Goal: Transaction & Acquisition: Obtain resource

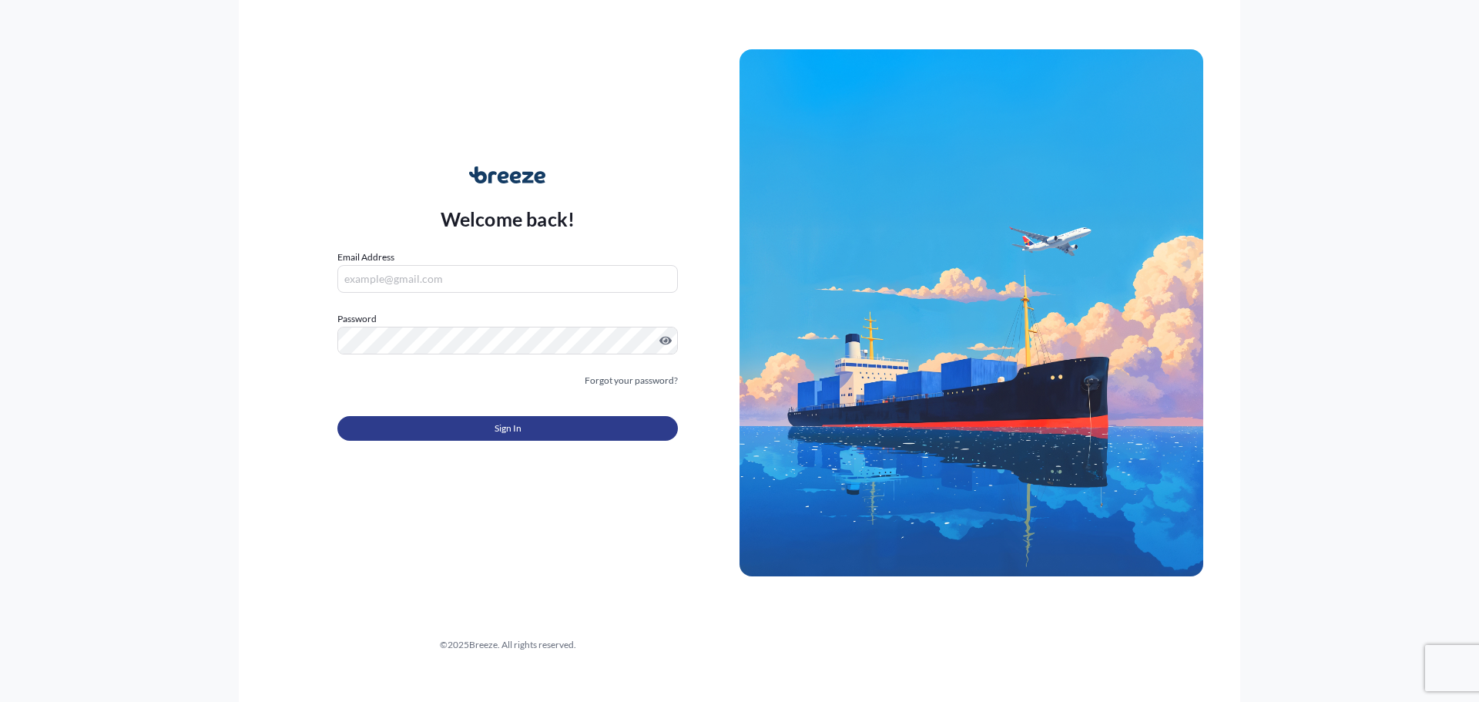
type input "[PERSON_NAME][EMAIL_ADDRESS][DOMAIN_NAME]"
click at [521, 423] on button "Sign In" at bounding box center [507, 428] width 340 height 25
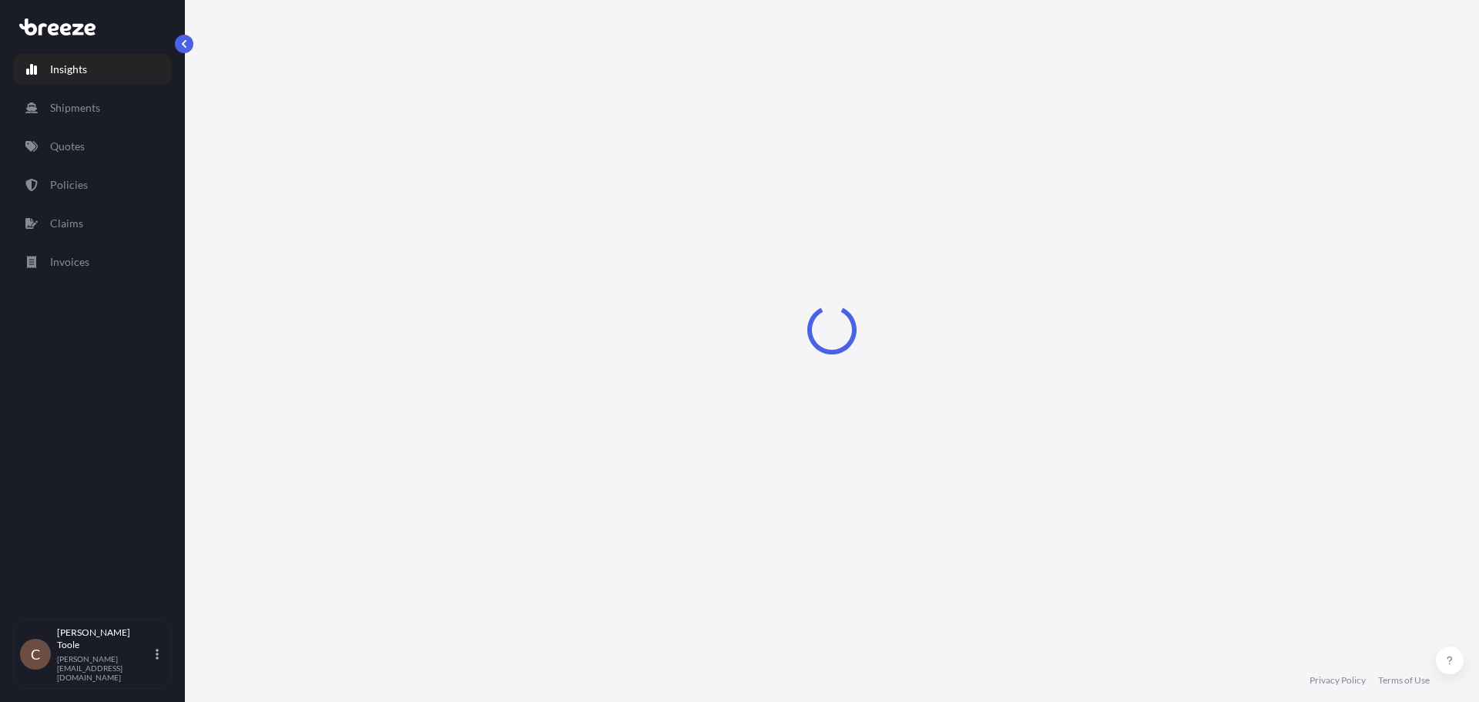
select select "2025"
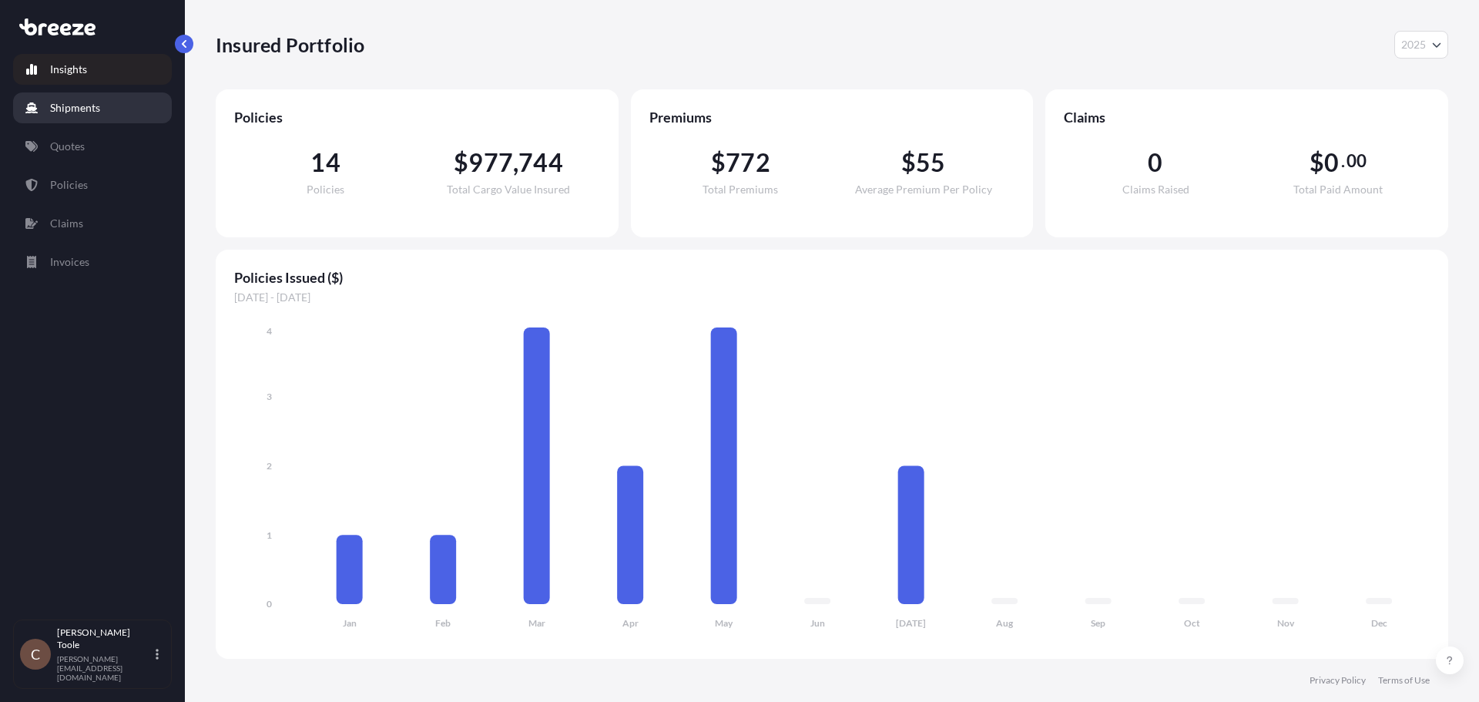
click at [75, 107] on p "Shipments" at bounding box center [75, 107] width 50 height 15
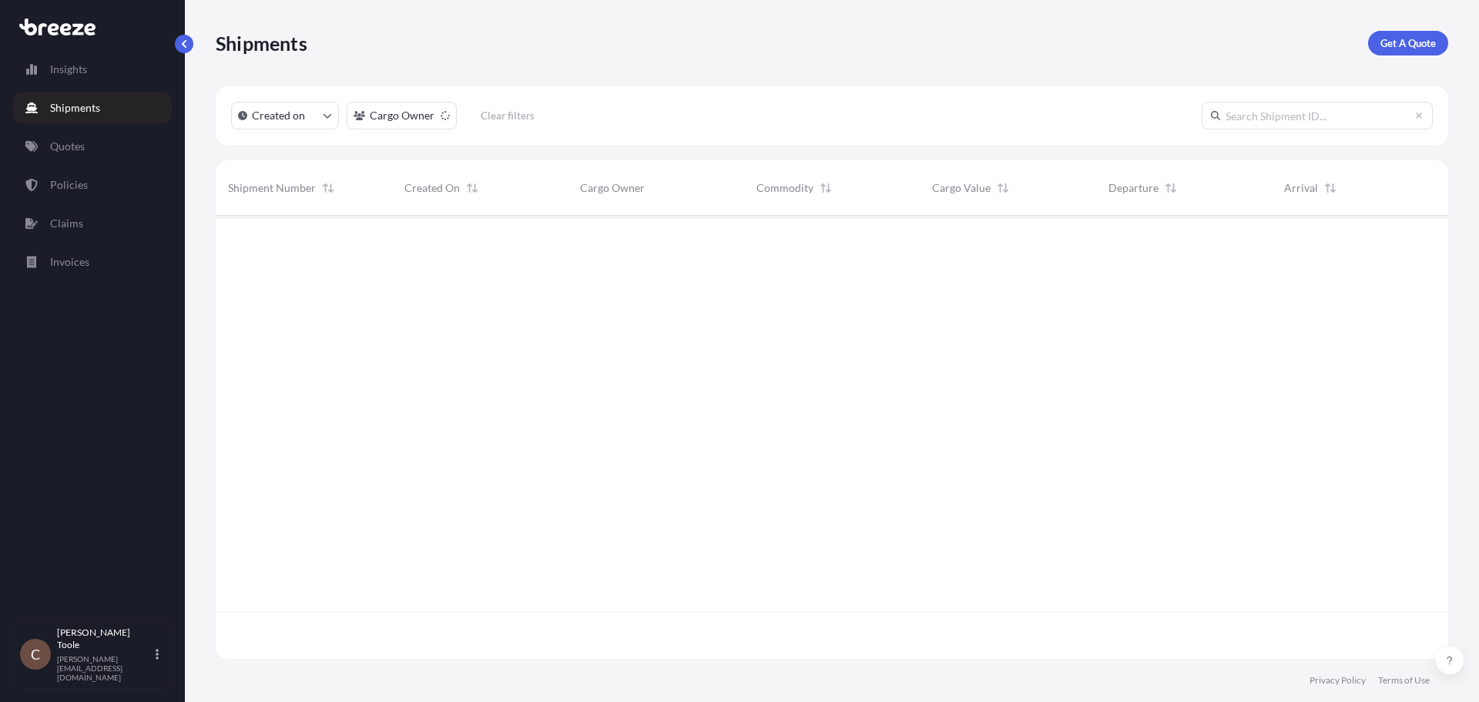
scroll to position [487, 1221]
click at [1430, 35] on link "Get A Quote" at bounding box center [1408, 43] width 80 height 25
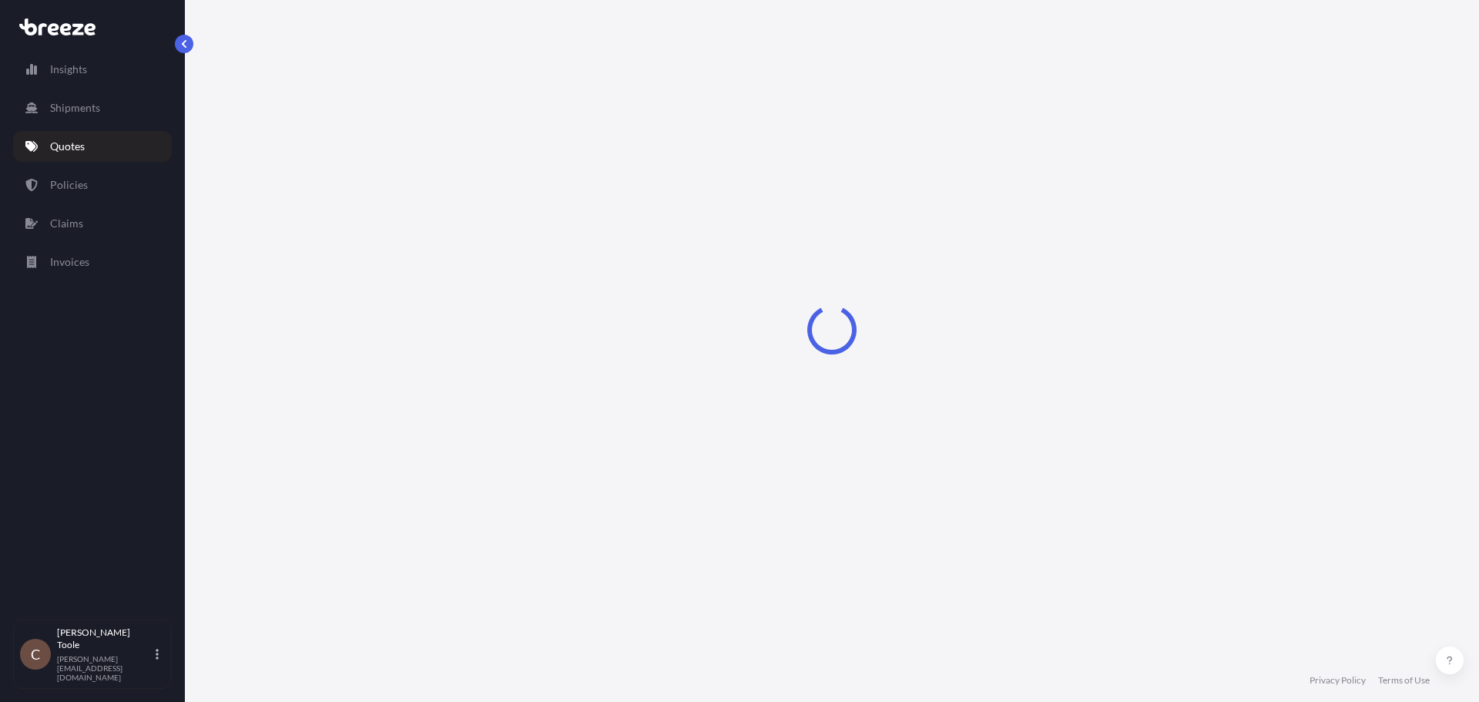
select select "Road"
select select "Sea"
select select "1"
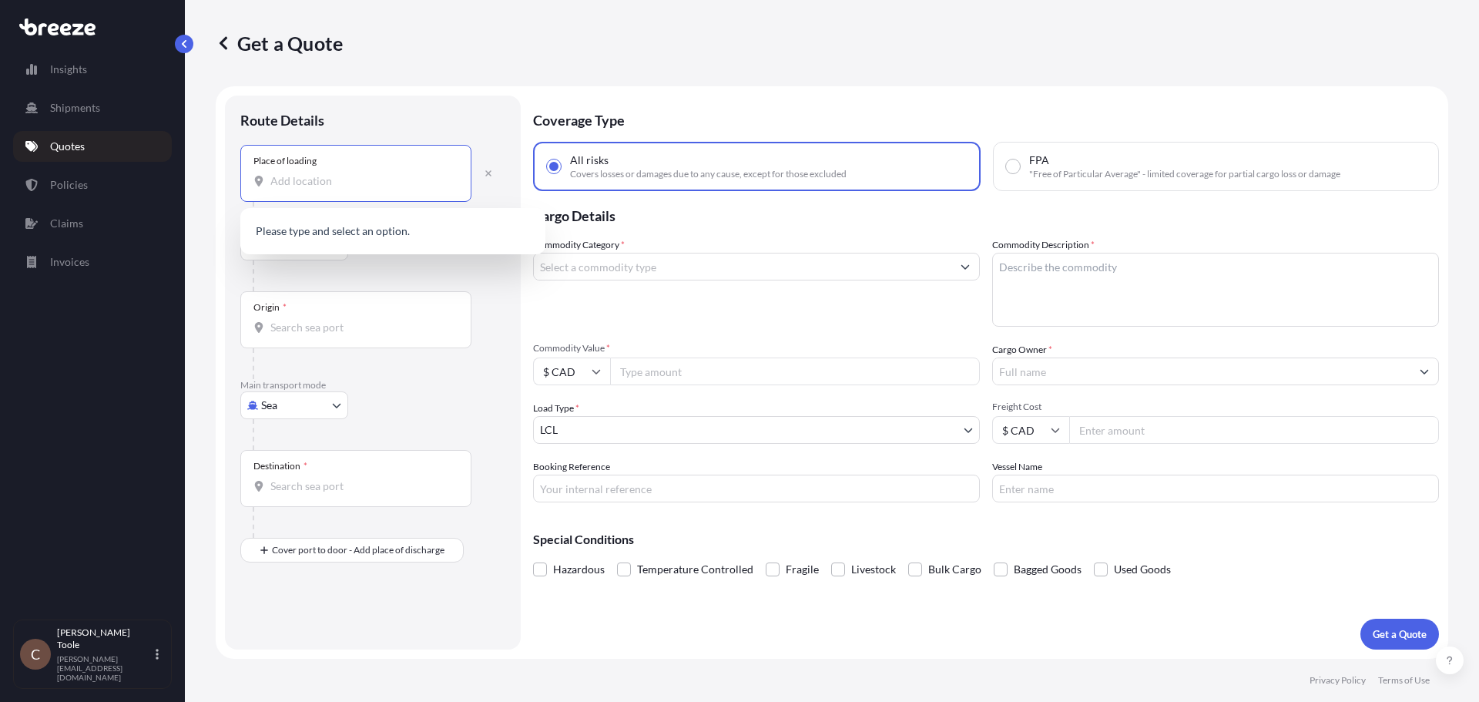
click at [394, 183] on input "Place of loading" at bounding box center [361, 180] width 182 height 15
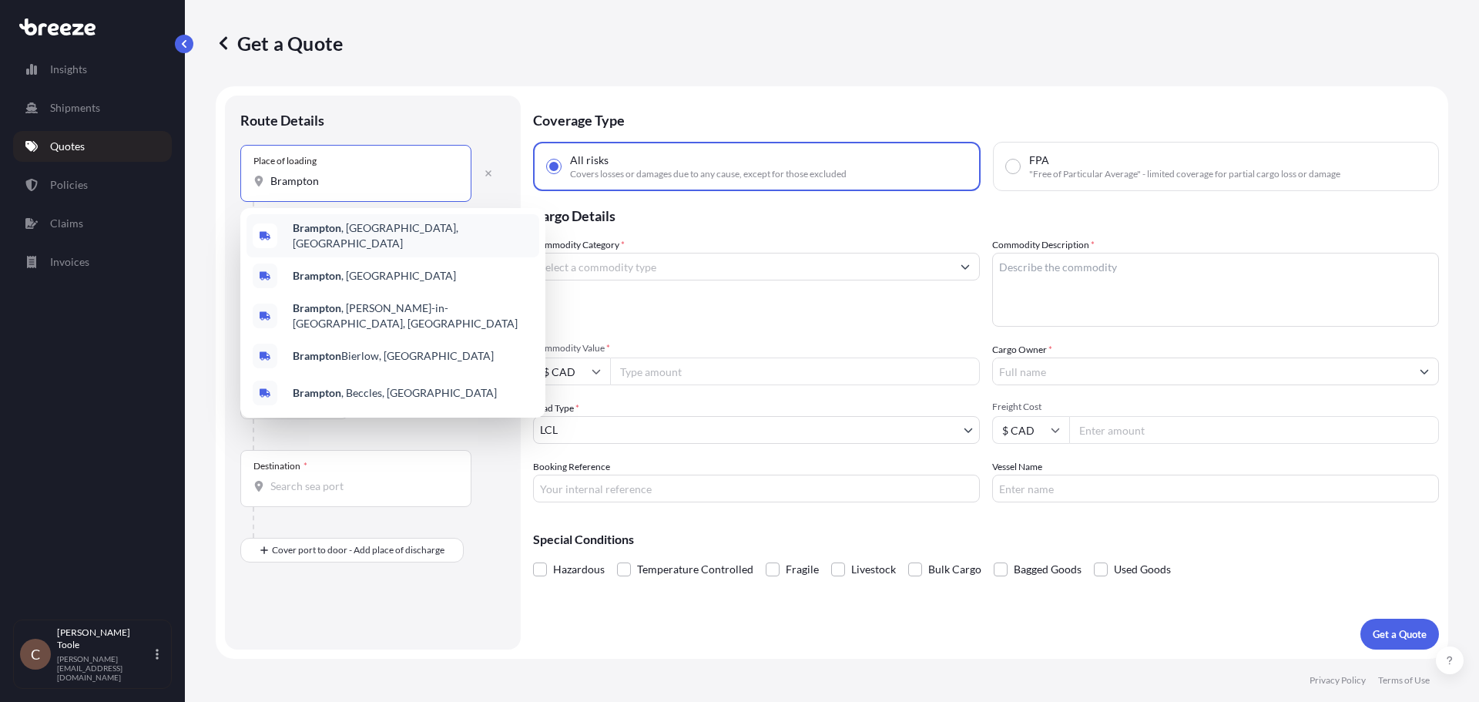
click at [365, 237] on span "[GEOGRAPHIC_DATA] , [GEOGRAPHIC_DATA], [GEOGRAPHIC_DATA]" at bounding box center [413, 235] width 240 height 31
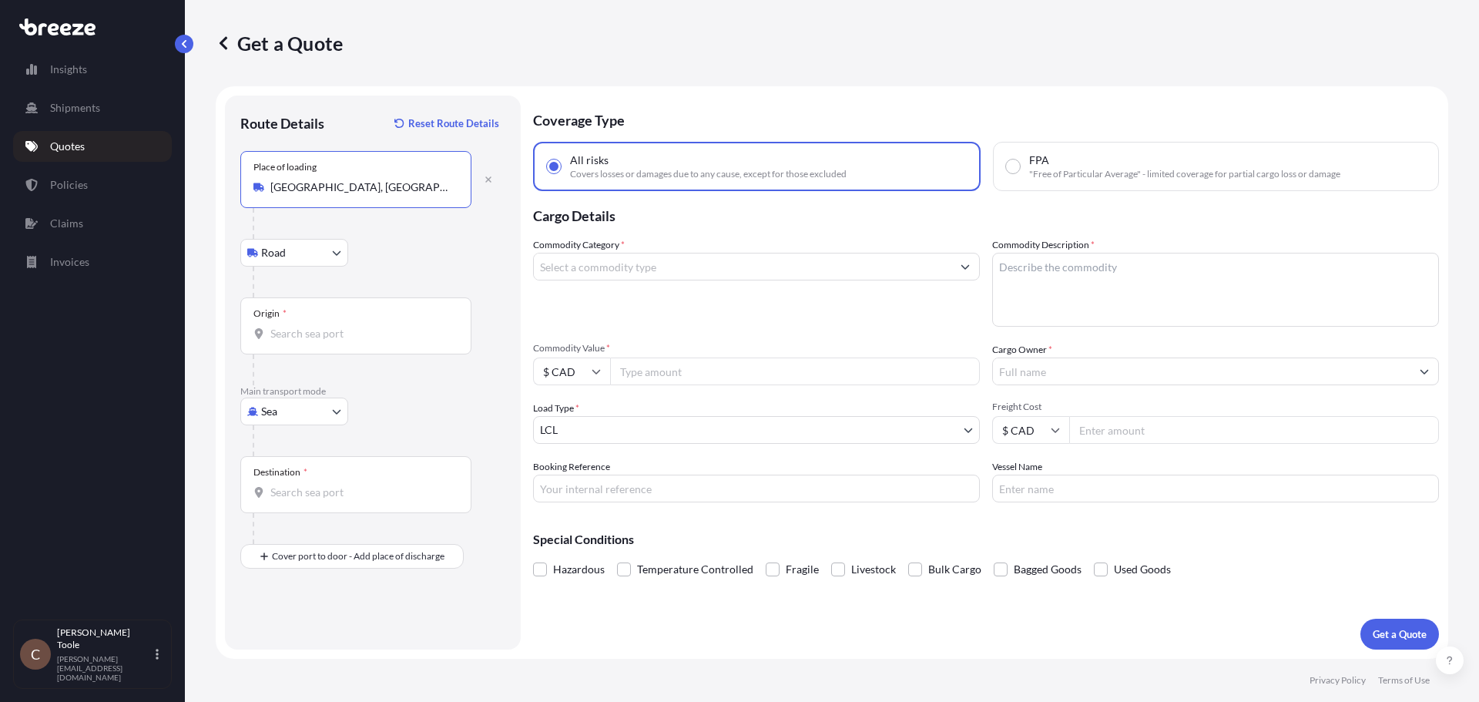
type input "[GEOGRAPHIC_DATA], [GEOGRAPHIC_DATA], [GEOGRAPHIC_DATA]"
click at [290, 334] on input "Origin *" at bounding box center [361, 333] width 182 height 15
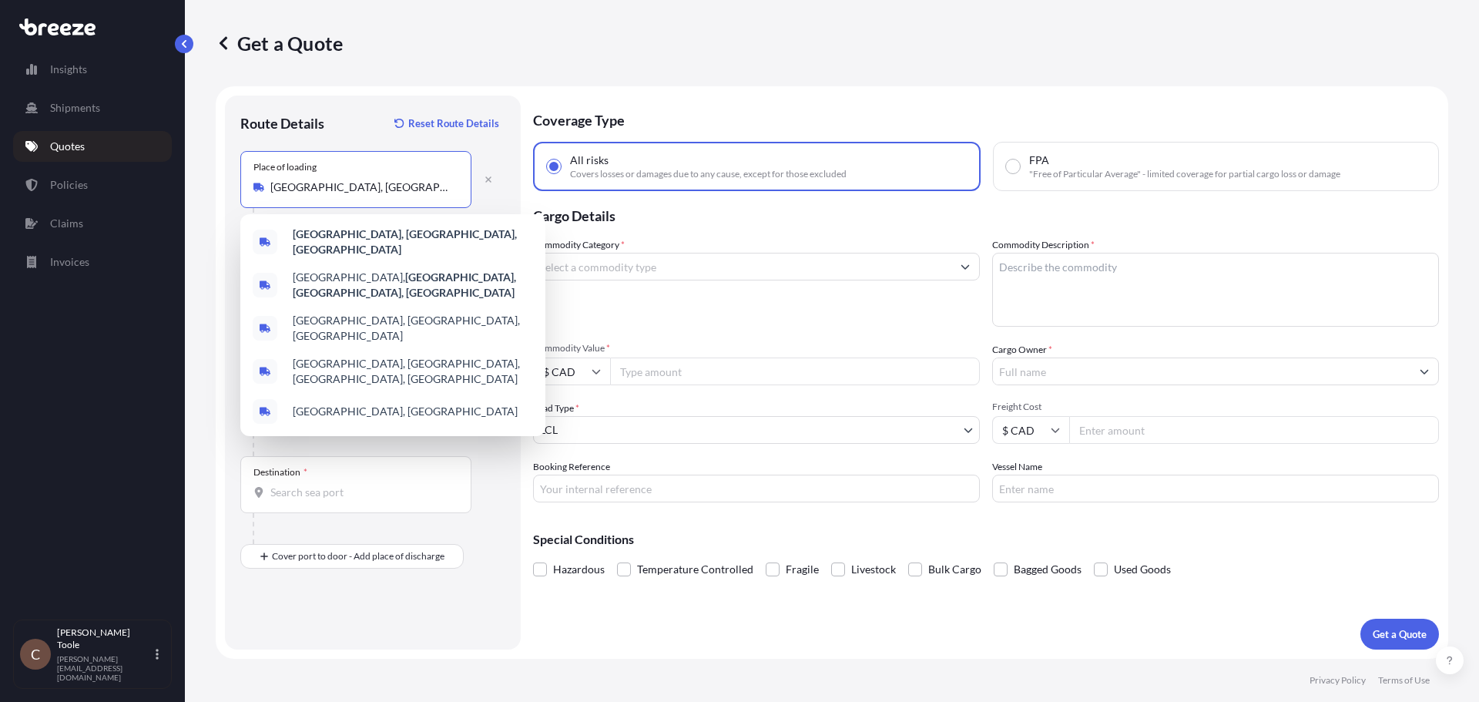
drag, startPoint x: 387, startPoint y: 191, endPoint x: 264, endPoint y: 191, distance: 122.5
click at [264, 191] on div "[GEOGRAPHIC_DATA], [GEOGRAPHIC_DATA], [GEOGRAPHIC_DATA]" at bounding box center [355, 186] width 205 height 15
click at [157, 320] on div "Insights Shipments Quotes Policies Claims Invoices" at bounding box center [92, 329] width 159 height 579
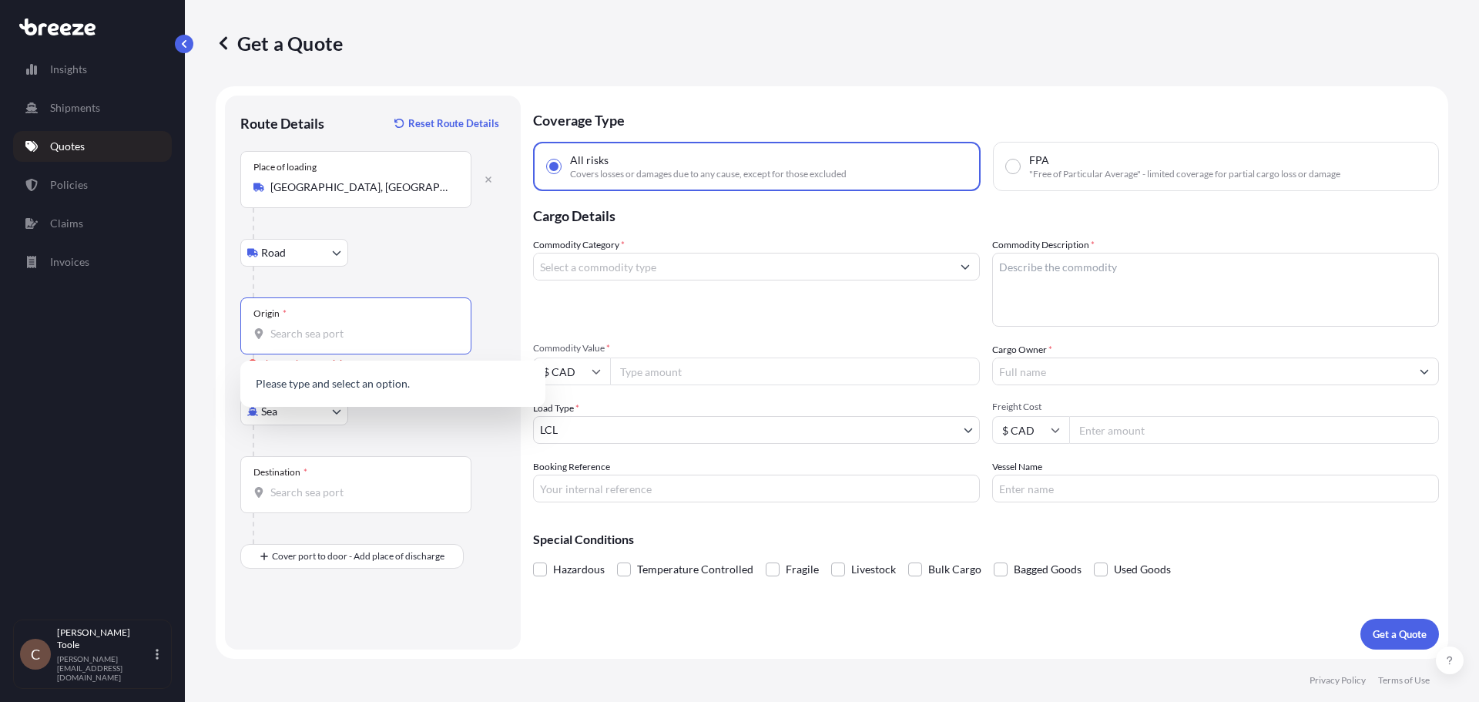
click at [296, 329] on input "Origin * Please select an origin" at bounding box center [361, 333] width 182 height 15
paste input "[GEOGRAPHIC_DATA], [GEOGRAPHIC_DATA], [GEOGRAPHIC_DATA]"
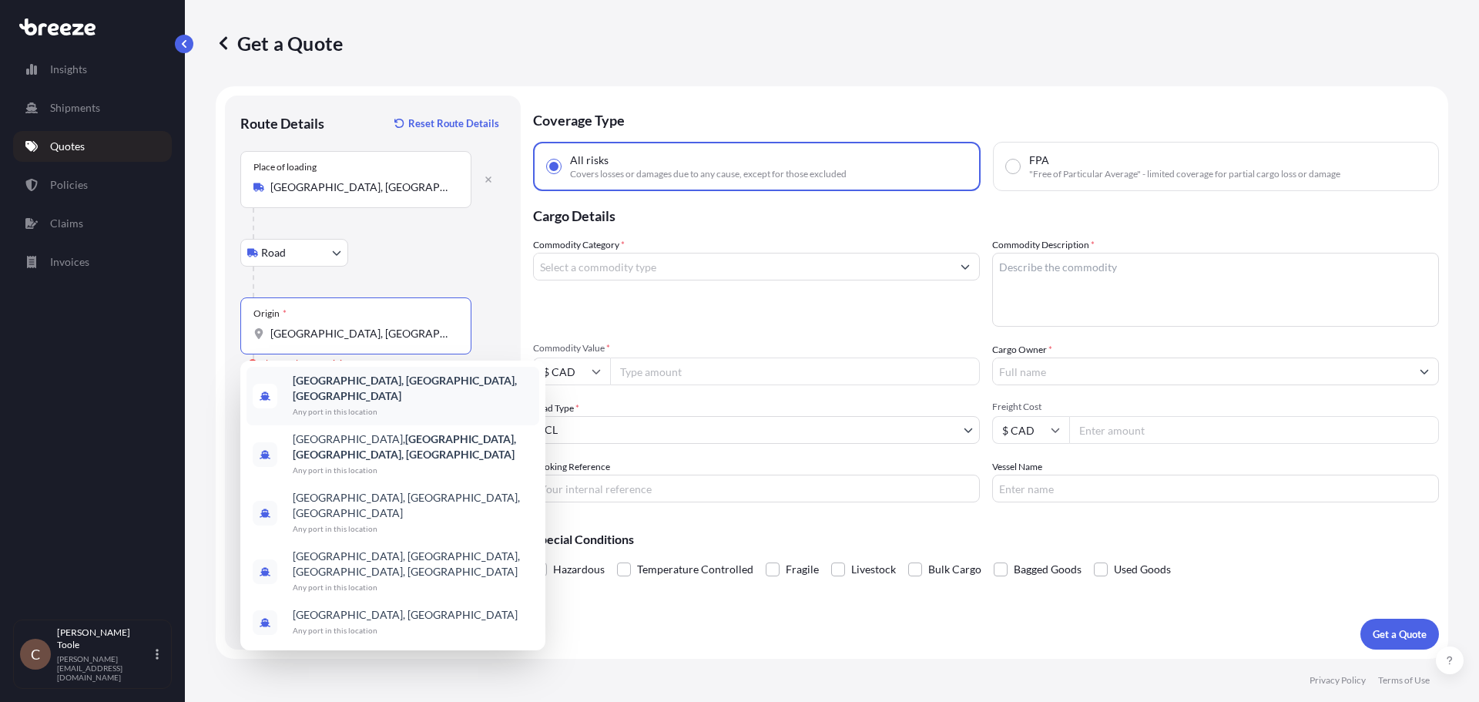
click at [340, 383] on b "[GEOGRAPHIC_DATA], [GEOGRAPHIC_DATA], [GEOGRAPHIC_DATA]" at bounding box center [405, 388] width 224 height 29
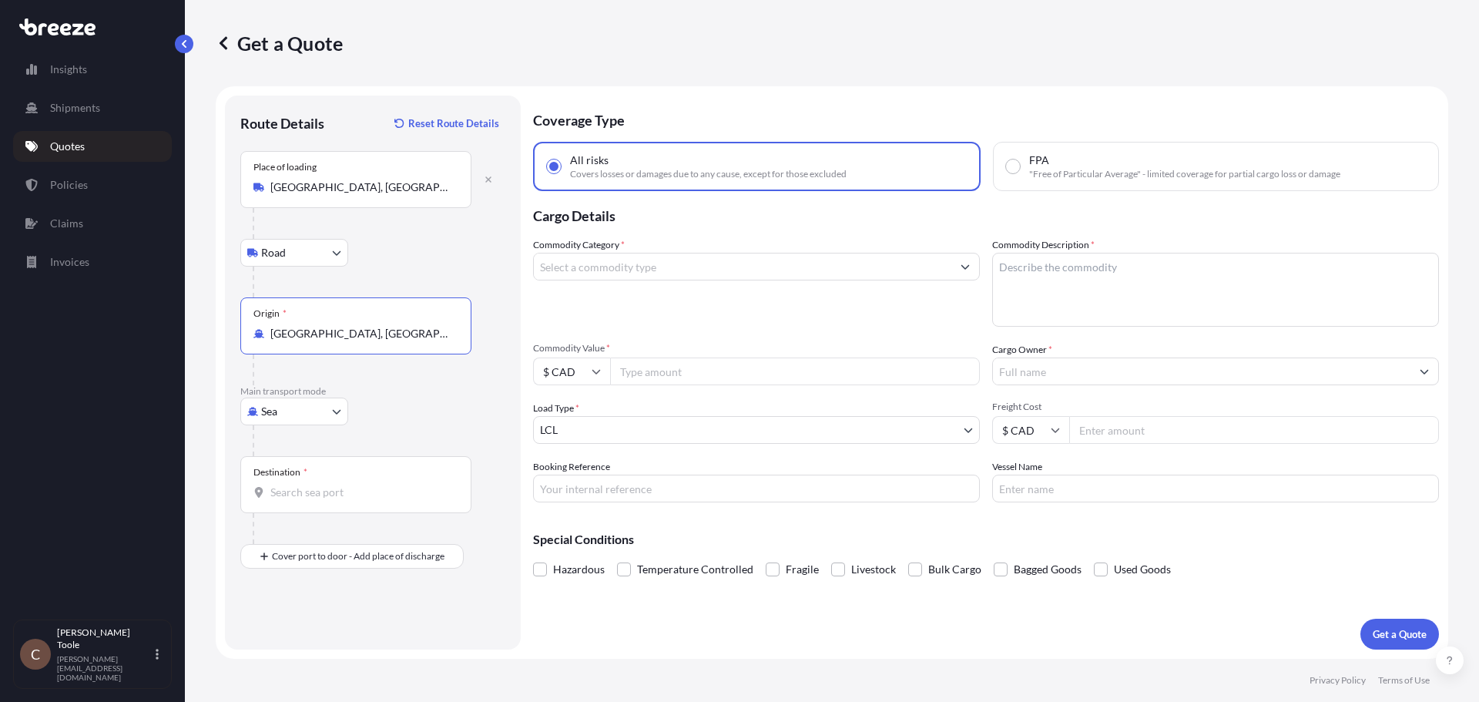
type input "[GEOGRAPHIC_DATA], [GEOGRAPHIC_DATA], [GEOGRAPHIC_DATA]"
click at [298, 406] on body "5 options available. 0 options available. 5 options available. Insights Shipmen…" at bounding box center [739, 351] width 1479 height 702
click at [287, 502] on span "Road" at bounding box center [282, 506] width 25 height 15
select select "Road"
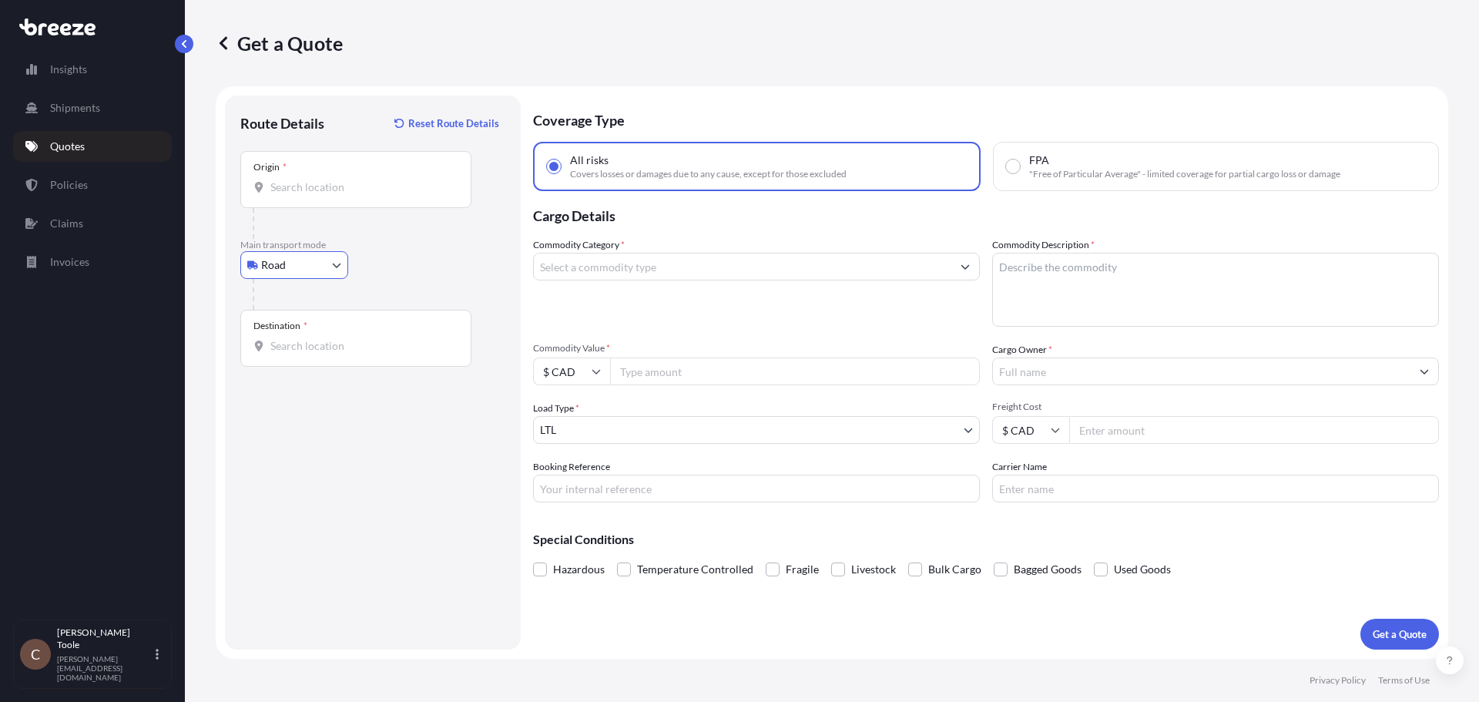
click at [315, 185] on input "Origin *" at bounding box center [361, 186] width 182 height 15
paste input "[GEOGRAPHIC_DATA], [GEOGRAPHIC_DATA], [GEOGRAPHIC_DATA]"
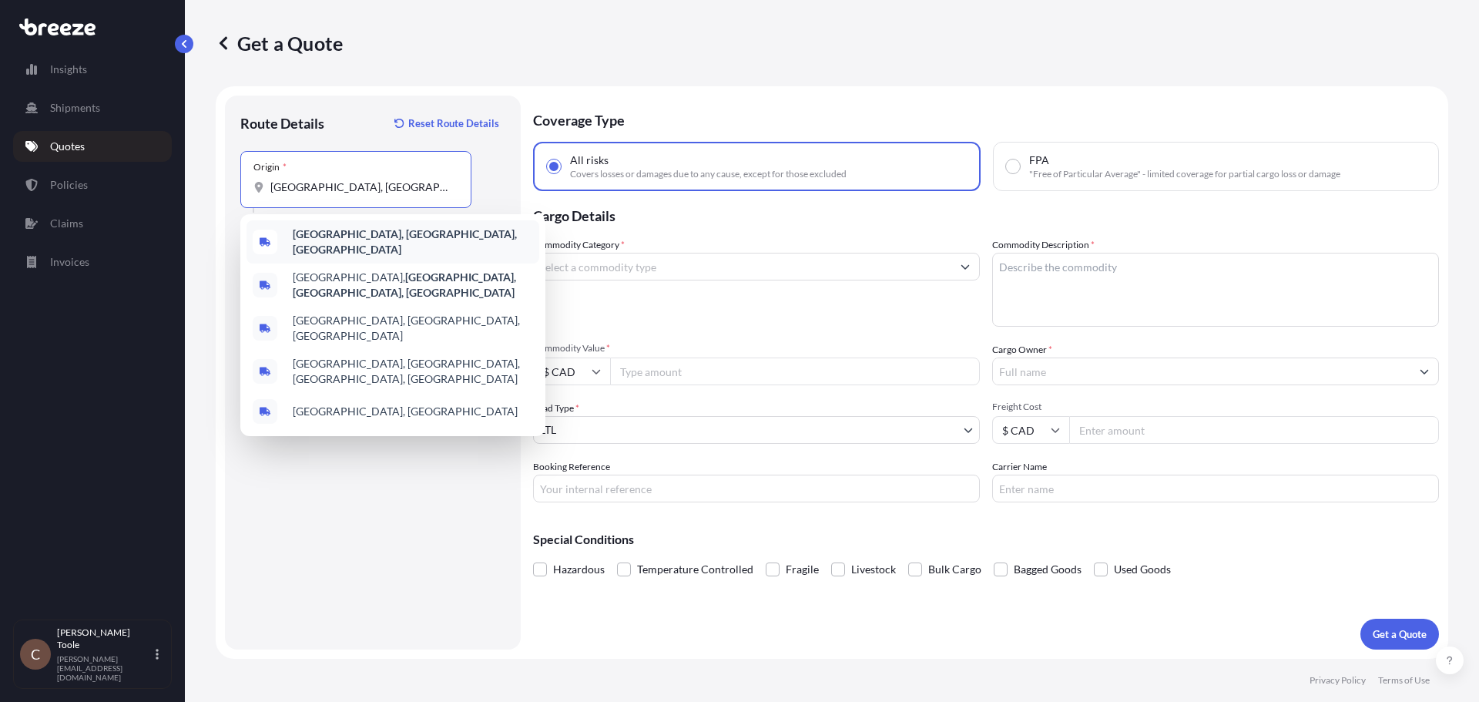
click at [352, 241] on b "[GEOGRAPHIC_DATA], [GEOGRAPHIC_DATA], [GEOGRAPHIC_DATA]" at bounding box center [405, 241] width 224 height 29
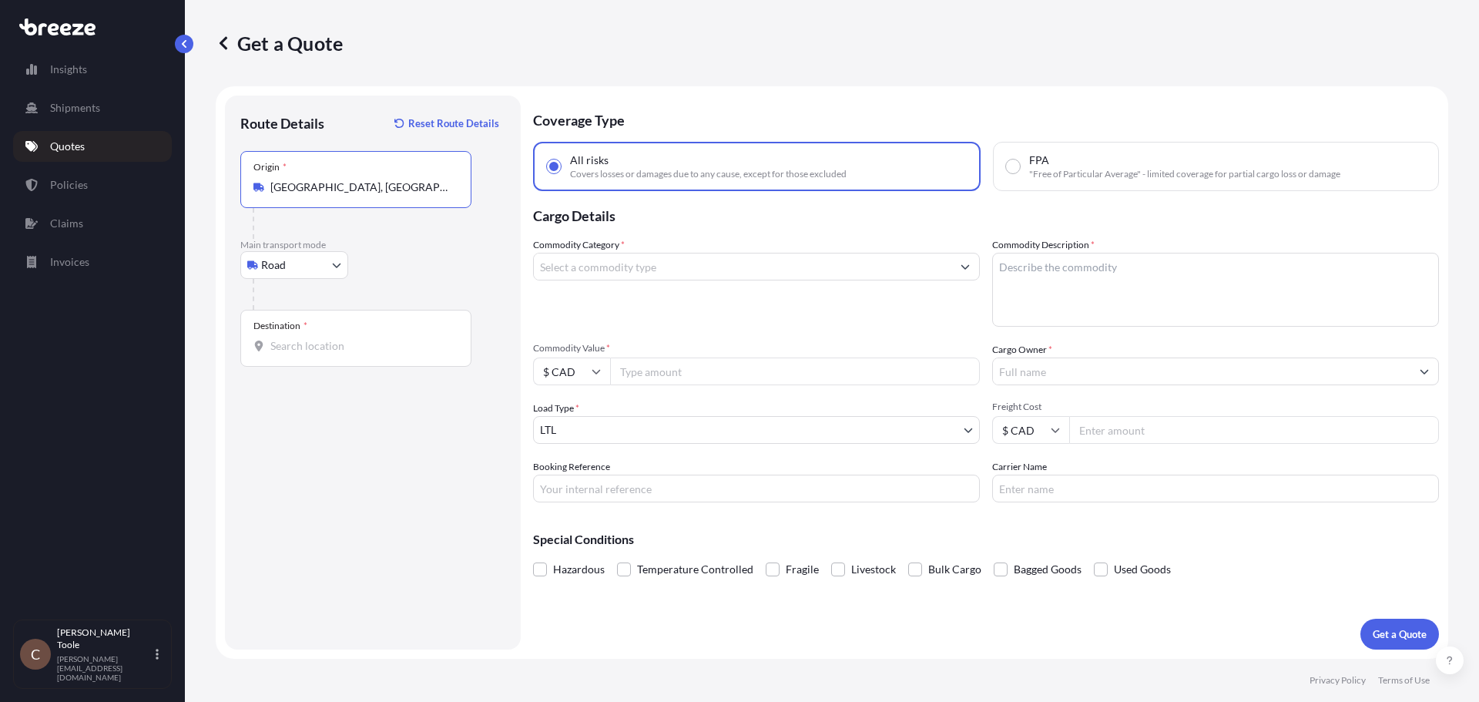
type input "[GEOGRAPHIC_DATA], [GEOGRAPHIC_DATA], [GEOGRAPHIC_DATA]"
click at [323, 351] on input "Destination *" at bounding box center [361, 345] width 182 height 15
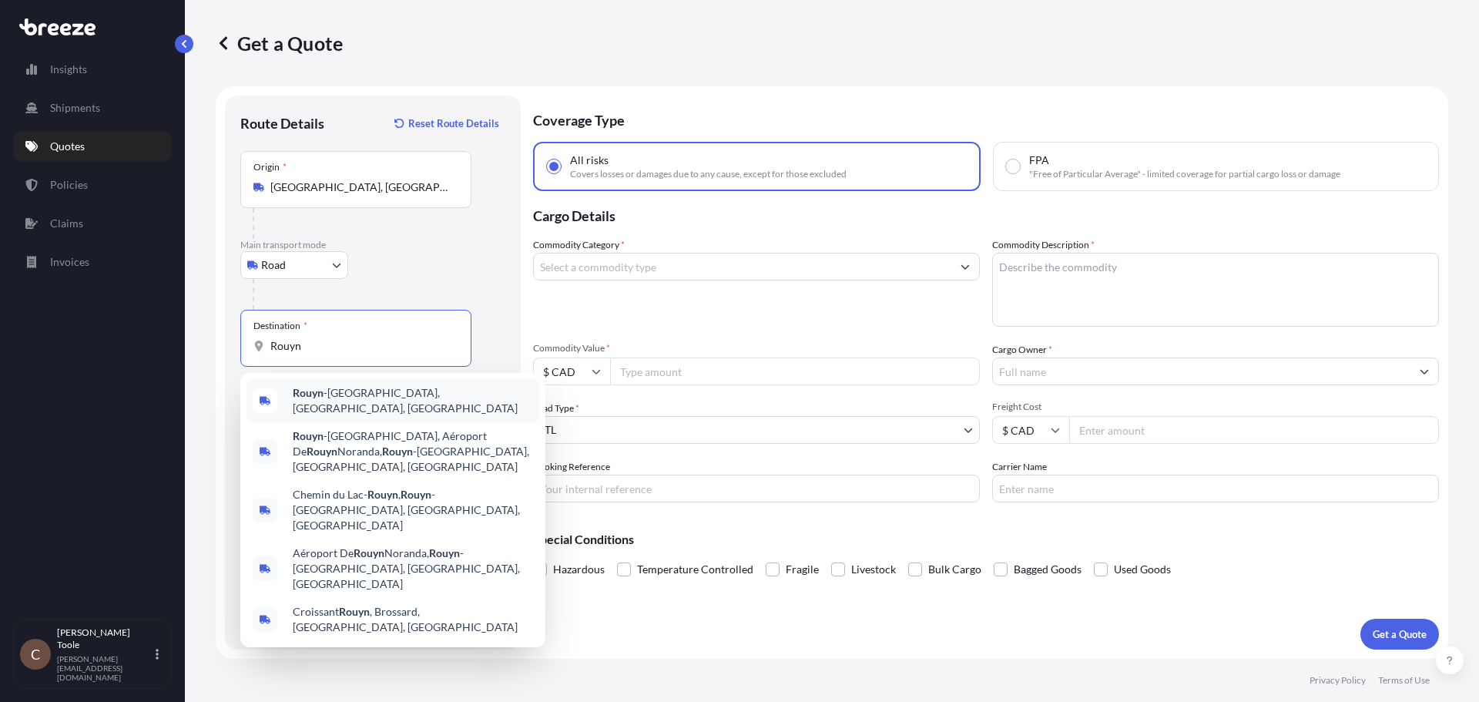
click at [349, 389] on div "[PERSON_NAME], [GEOGRAPHIC_DATA], [GEOGRAPHIC_DATA]" at bounding box center [392, 400] width 293 height 43
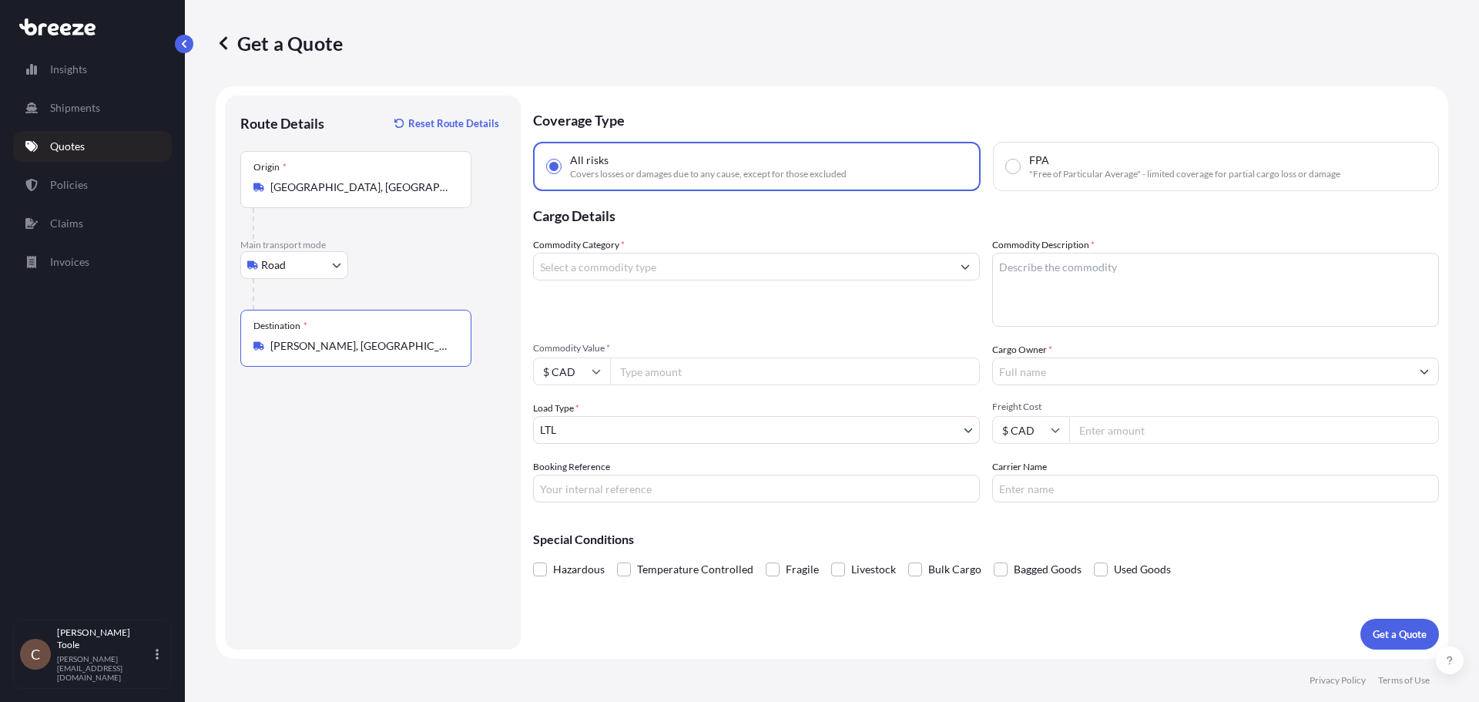
type input "[PERSON_NAME], [GEOGRAPHIC_DATA], [GEOGRAPHIC_DATA]"
click at [582, 268] on input "Commodity Category *" at bounding box center [743, 267] width 418 height 28
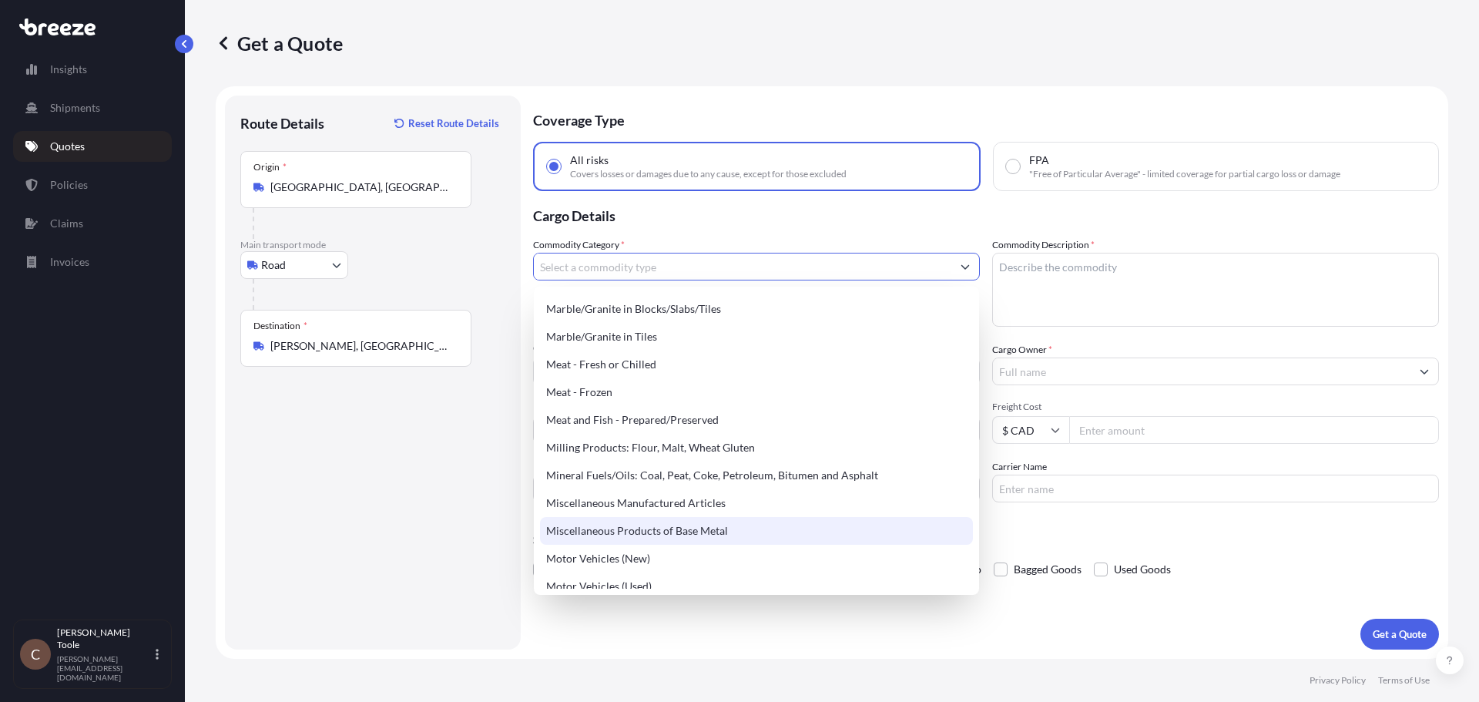
scroll to position [2003, 0]
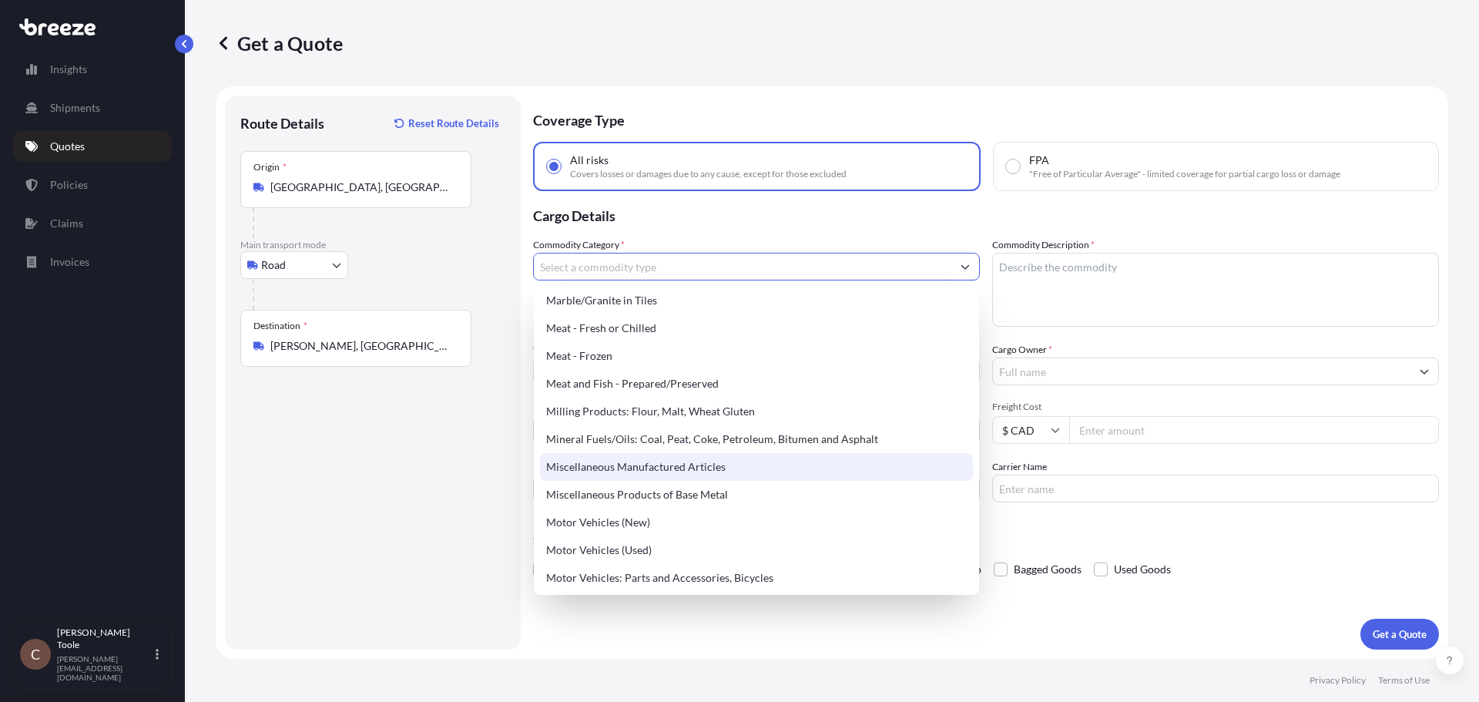
click at [670, 464] on div "Miscellaneous Manufactured Articles" at bounding box center [756, 467] width 433 height 28
type input "Miscellaneous Manufactured Articles"
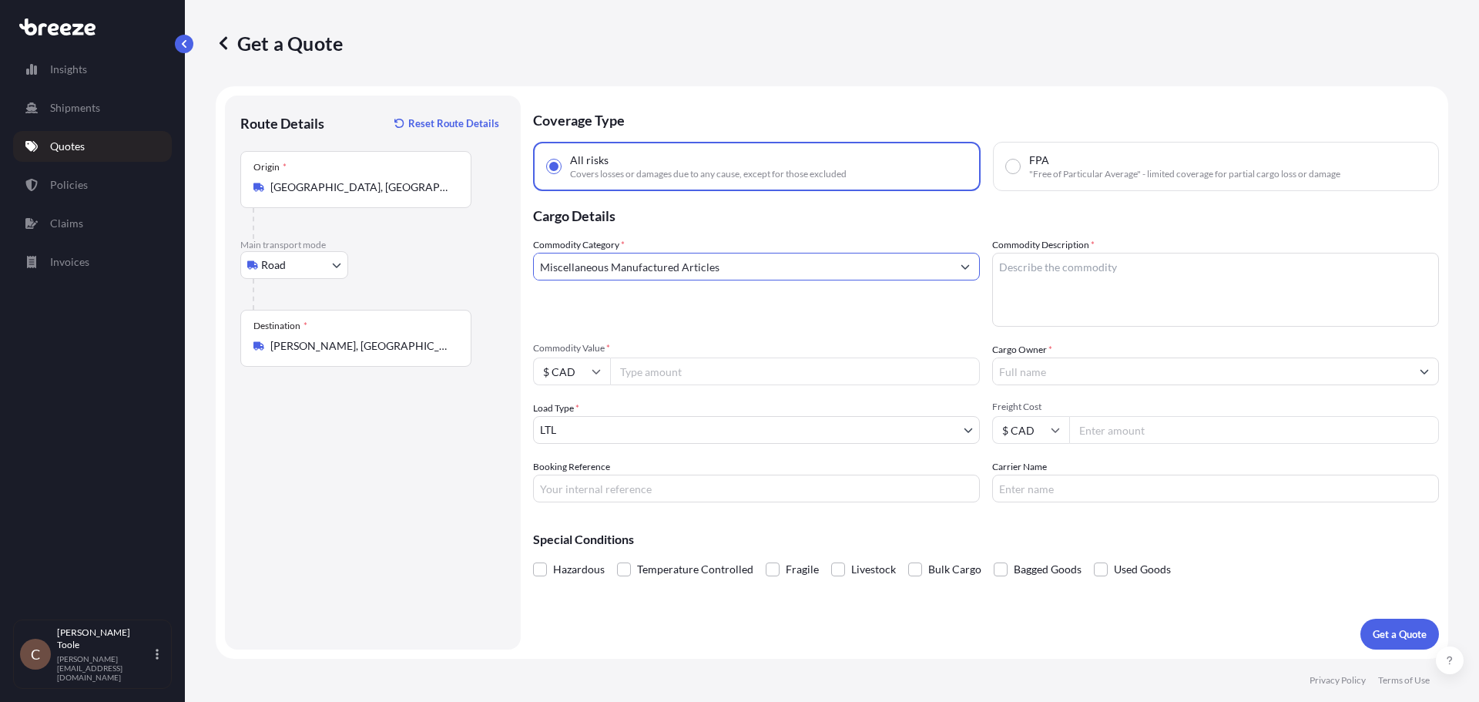
click at [729, 363] on input "Commodity Value *" at bounding box center [795, 371] width 370 height 28
type input "120000"
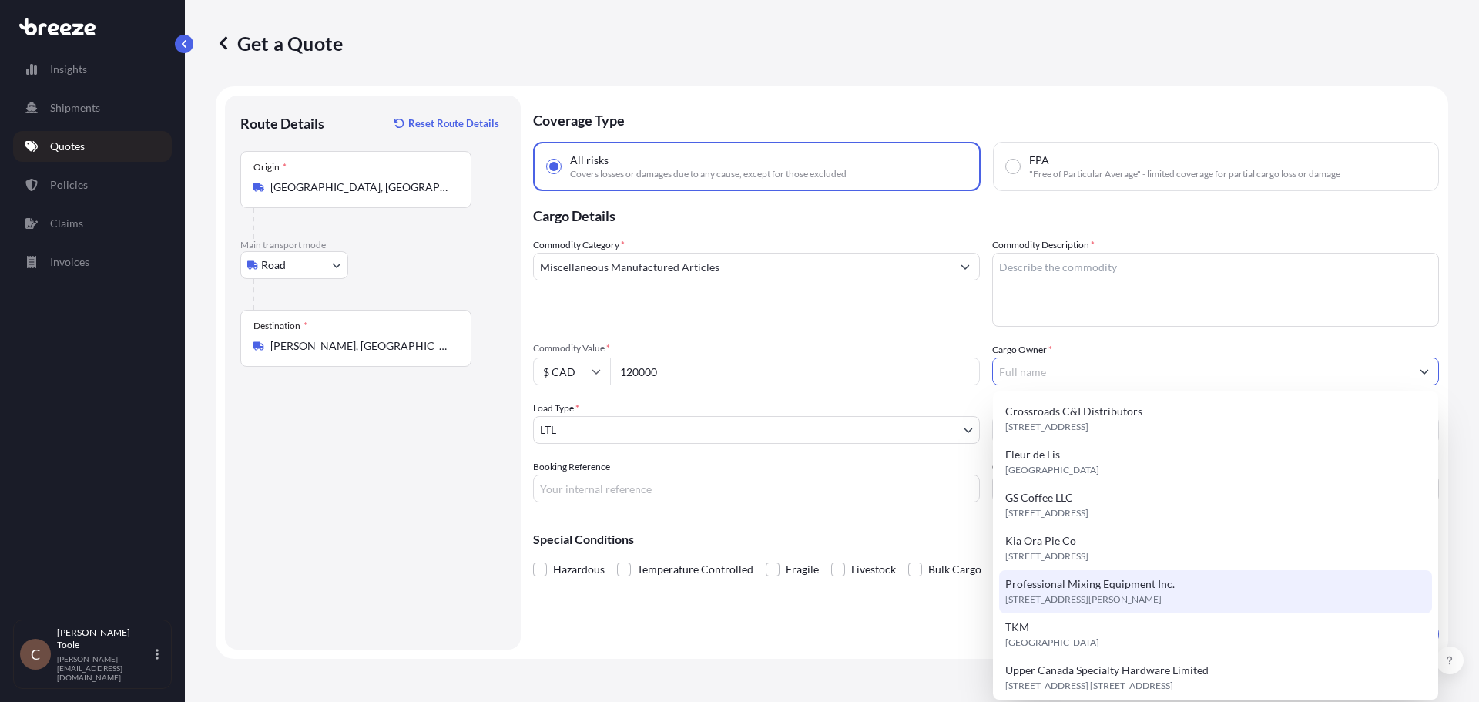
click at [1095, 593] on span "[STREET_ADDRESS][PERSON_NAME]" at bounding box center [1083, 599] width 156 height 15
type input "Professional Mixing Equipment Inc."
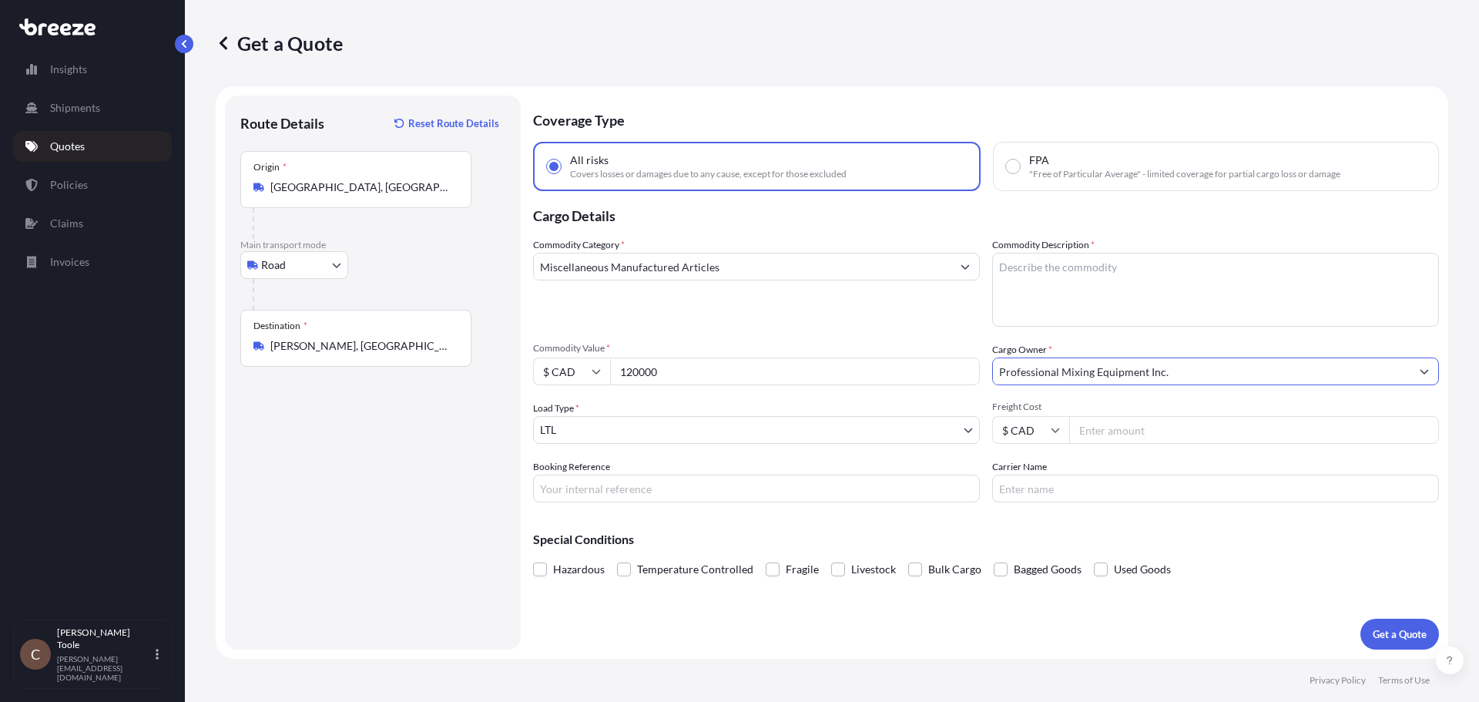
click at [1105, 277] on textarea "Commodity Description *" at bounding box center [1215, 290] width 447 height 74
type textarea "Agitators"
click at [1115, 428] on input "Freight Cost" at bounding box center [1254, 430] width 370 height 28
type input "3"
type input "4129"
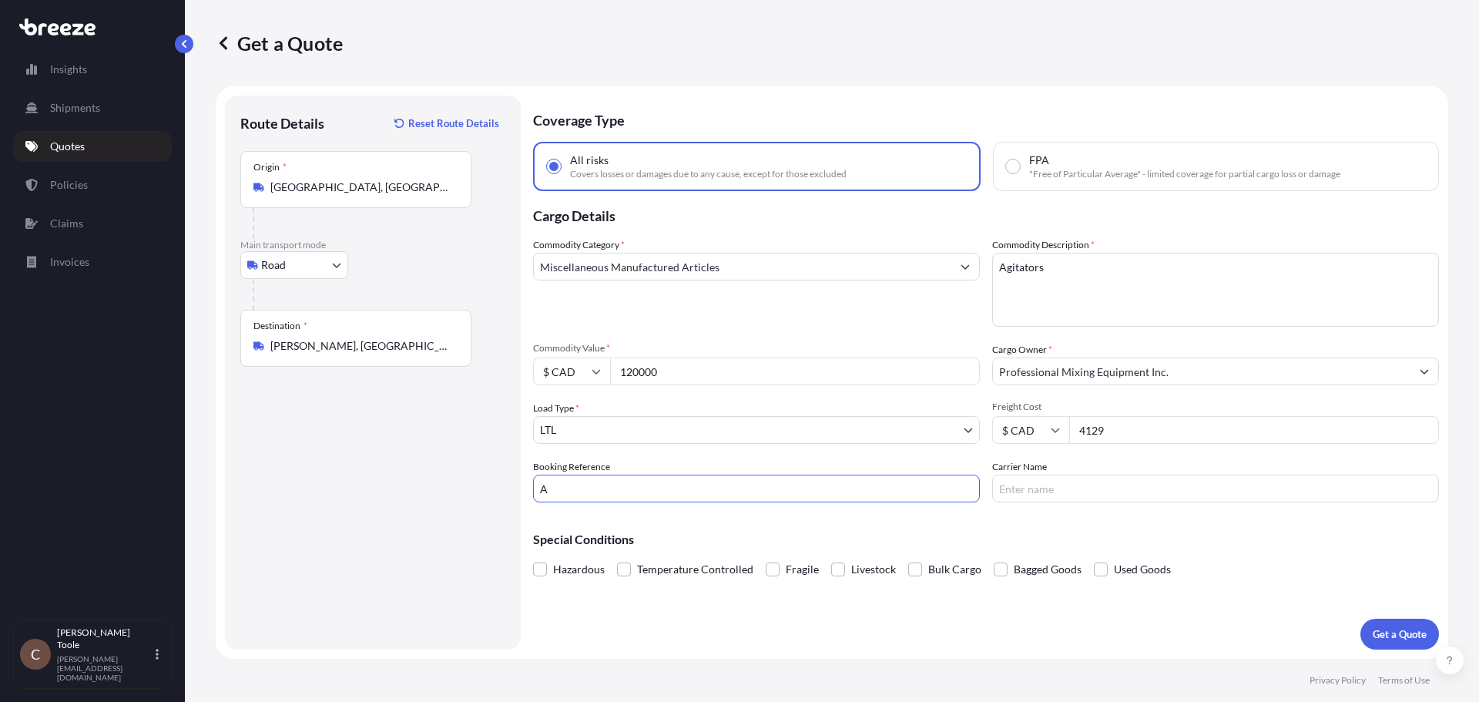
type input "A"
click at [1071, 497] on input "Carrier Name" at bounding box center [1215, 489] width 447 height 28
click at [1049, 486] on input "Carrier Name" at bounding box center [1215, 489] width 447 height 28
type input "[PERSON_NAME]"
click at [1419, 634] on p "Get a Quote" at bounding box center [1400, 633] width 54 height 15
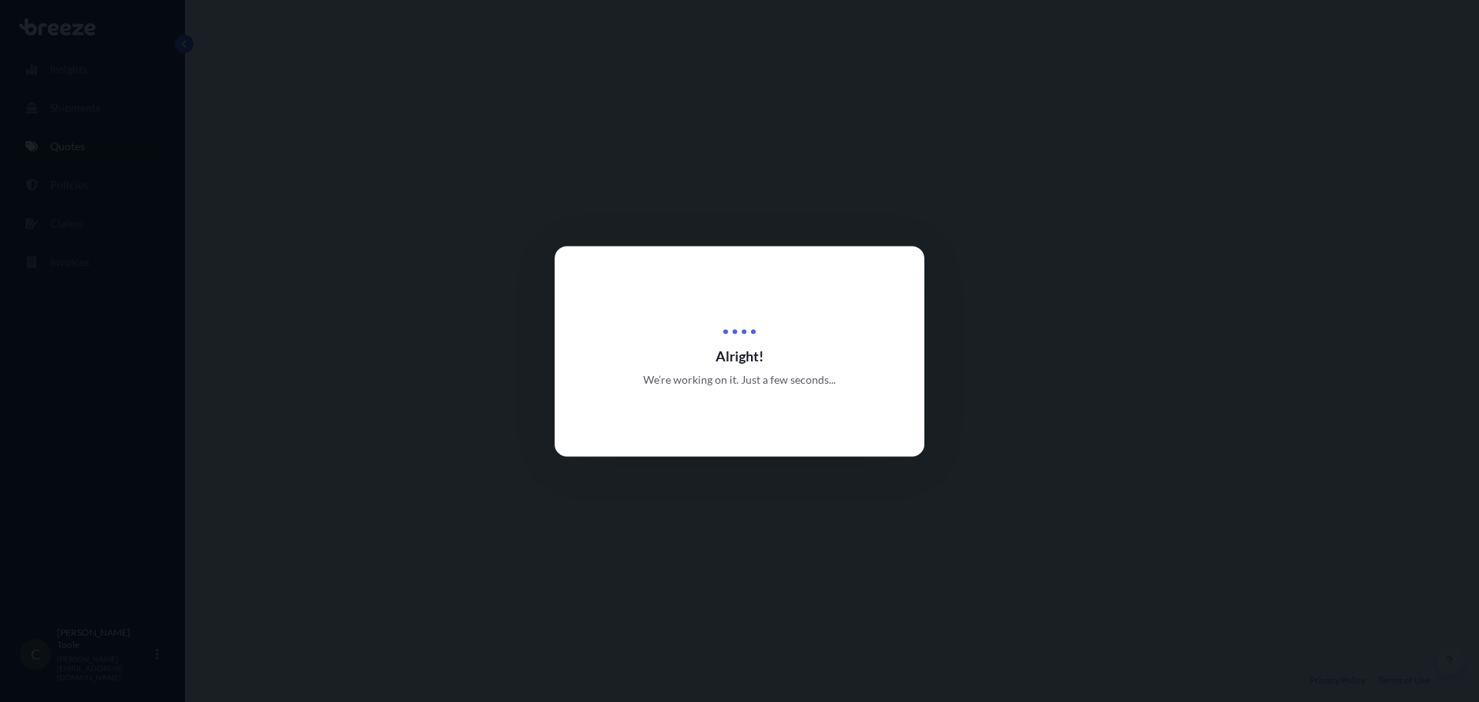
select select "Road"
select select "1"
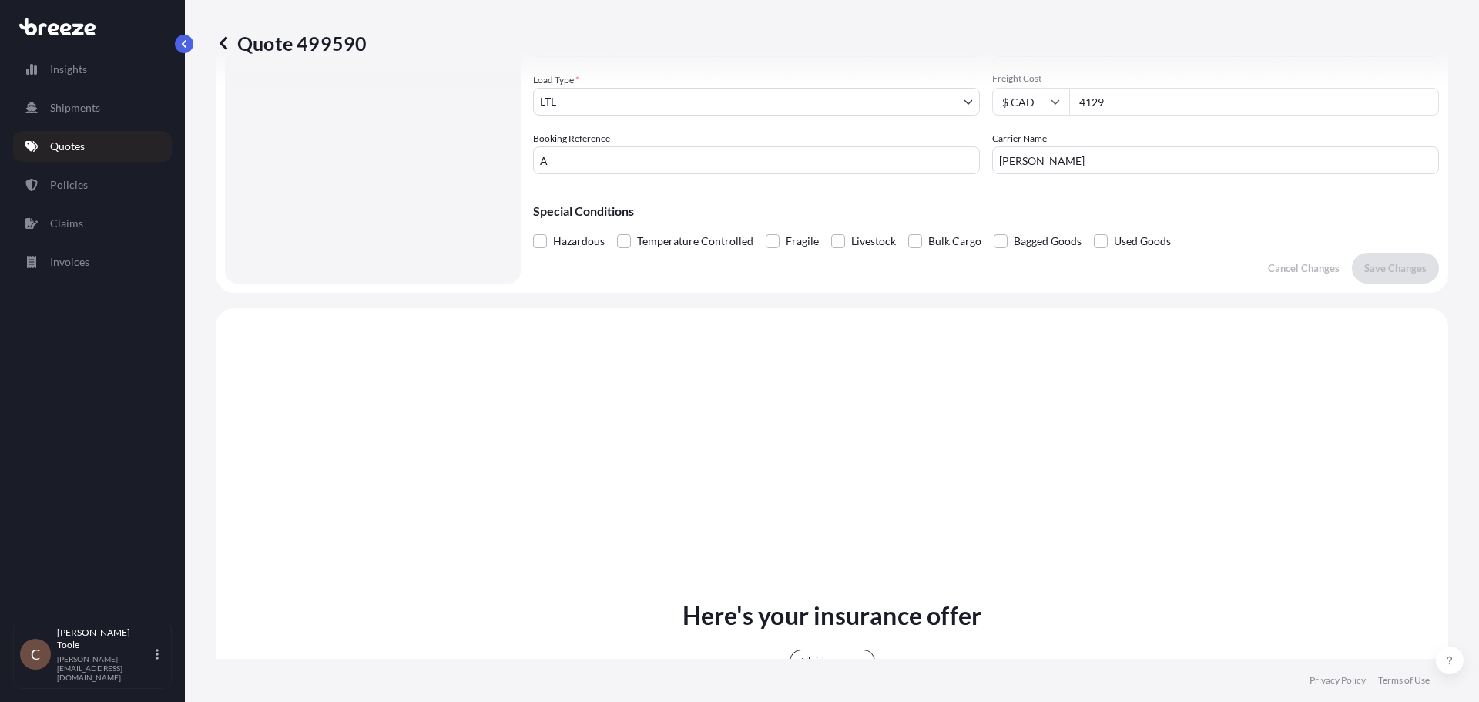
scroll to position [559, 0]
